Goal: Information Seeking & Learning: Learn about a topic

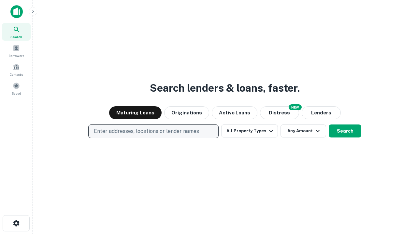
click at [153, 131] on p "Enter addresses, locations or lender names" at bounding box center [146, 132] width 105 height 8
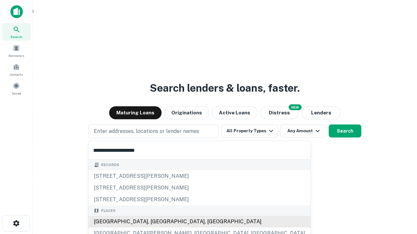
click at [156, 222] on div "[GEOGRAPHIC_DATA], [GEOGRAPHIC_DATA], [GEOGRAPHIC_DATA]" at bounding box center [200, 222] width 222 height 12
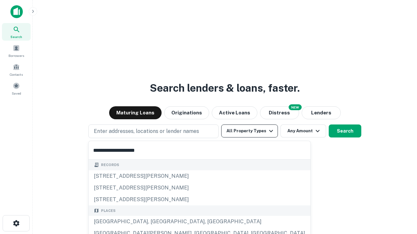
click at [249, 131] on button "All Property Types" at bounding box center [249, 131] width 57 height 13
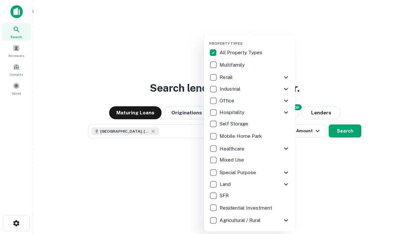
click at [254, 39] on button "button" at bounding box center [254, 39] width 91 height 0
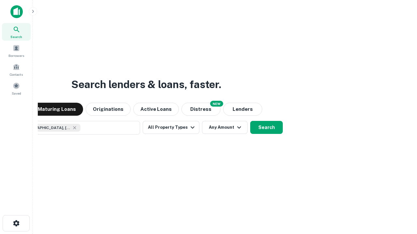
scroll to position [10, 0]
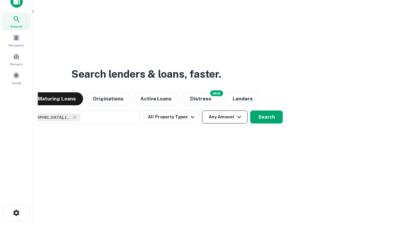
click at [202, 111] on button "Any Amount" at bounding box center [225, 117] width 46 height 13
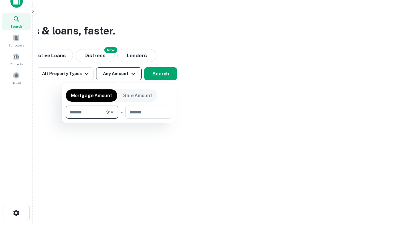
type input "*******"
click at [119, 119] on button "button" at bounding box center [119, 119] width 106 height 0
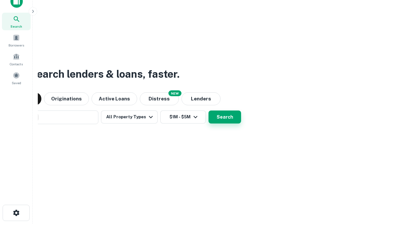
click at [208, 111] on button "Search" at bounding box center [224, 117] width 33 height 13
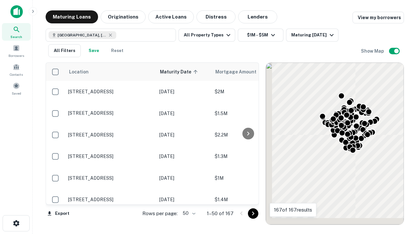
click at [188, 213] on body "Search Borrowers Contacts Saved Maturing Loans Originations Active Loans Distre…" at bounding box center [208, 117] width 417 height 234
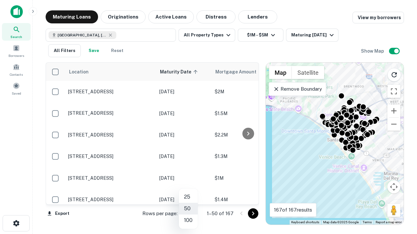
click at [188, 197] on li "25" at bounding box center [188, 197] width 19 height 12
click at [253, 213] on icon "Go to next page" at bounding box center [253, 214] width 8 height 8
